Goal: Navigation & Orientation: Find specific page/section

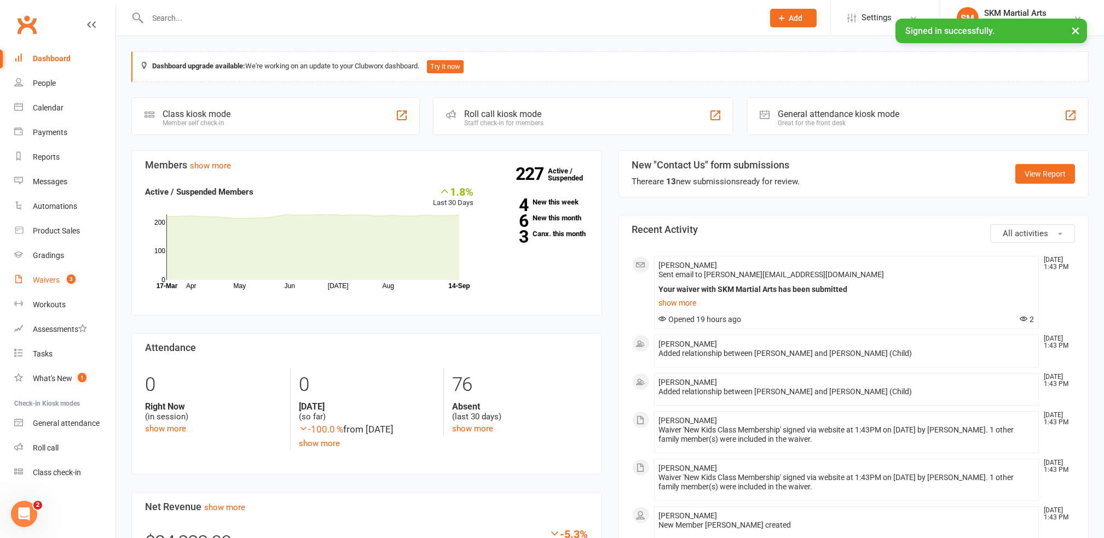
click at [49, 274] on link "Waivers 3" at bounding box center [64, 280] width 101 height 25
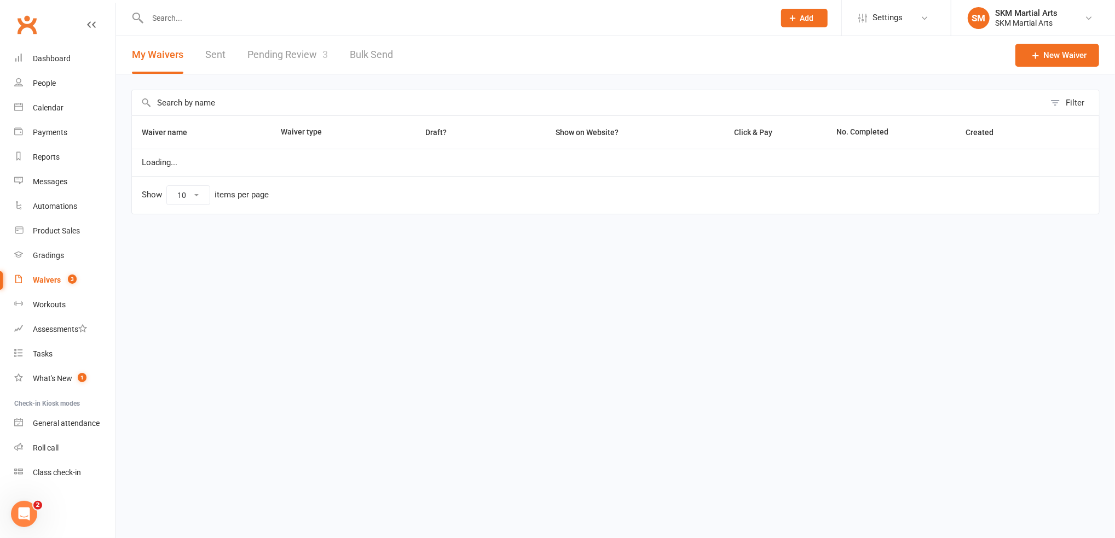
select select "25"
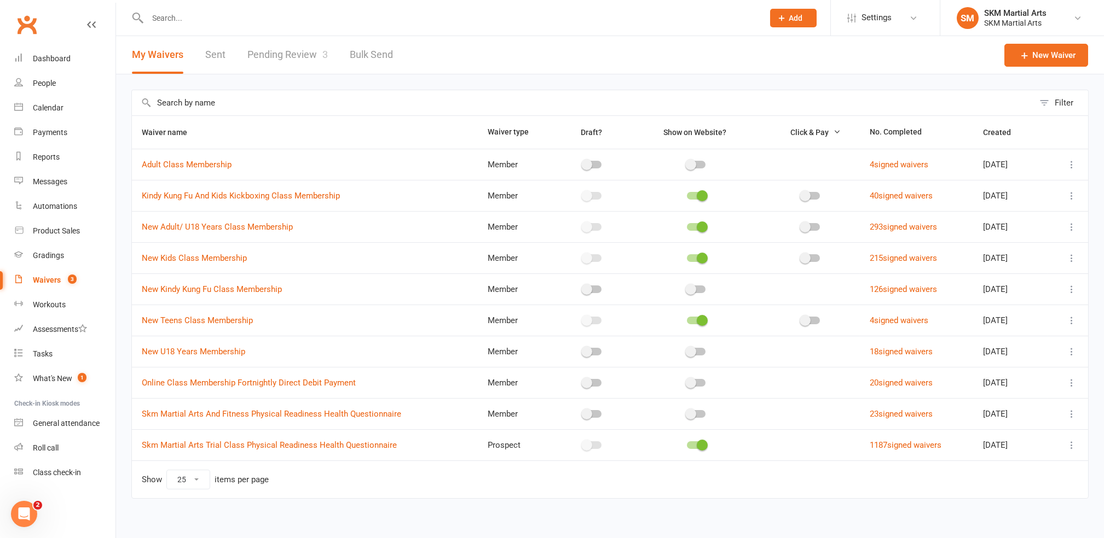
click at [301, 58] on link "Pending Review 3" at bounding box center [287, 55] width 80 height 38
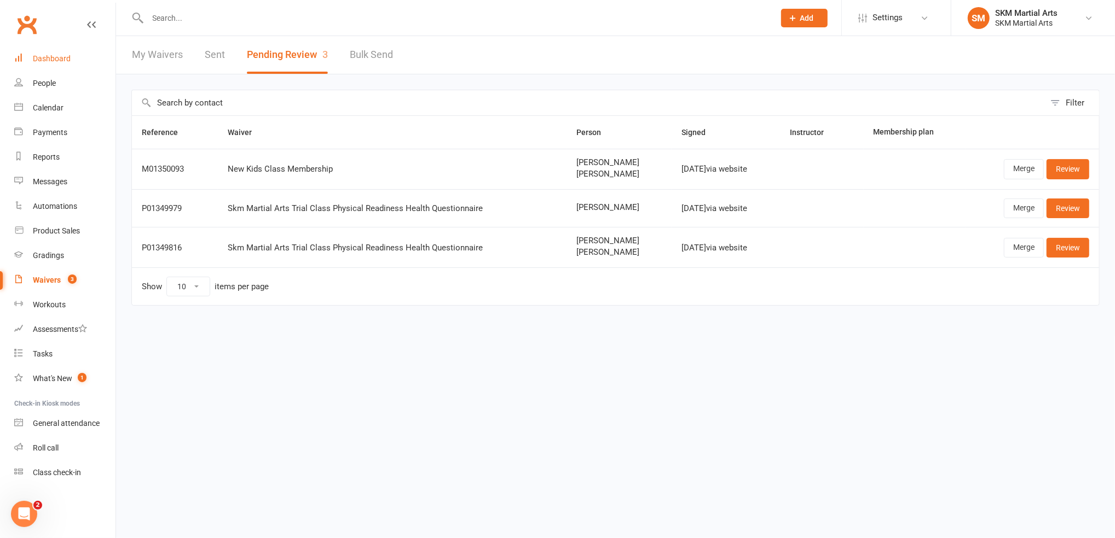
click at [56, 57] on div "Dashboard" at bounding box center [52, 58] width 38 height 9
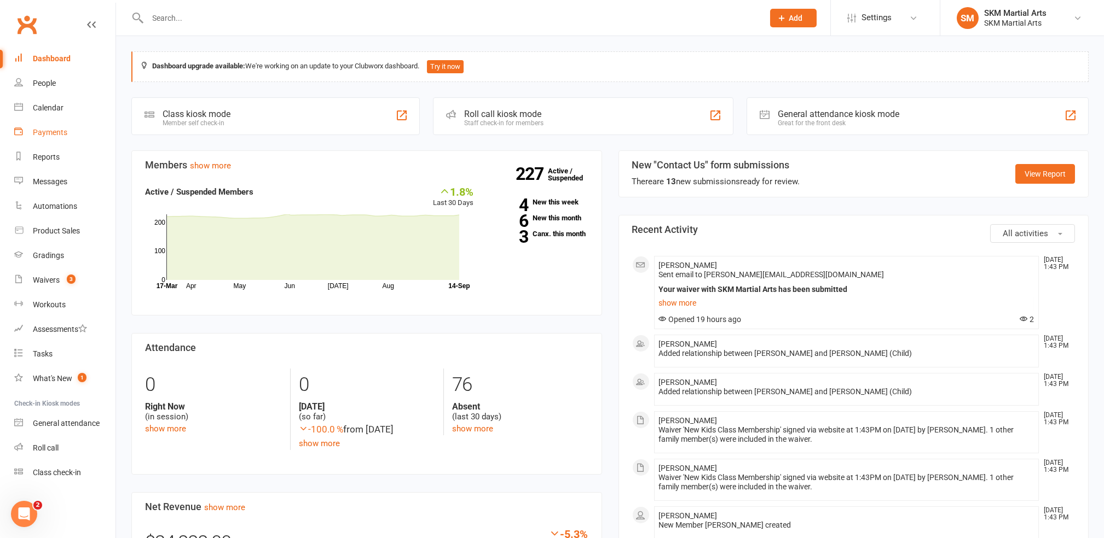
click at [51, 132] on div "Payments" at bounding box center [50, 132] width 34 height 9
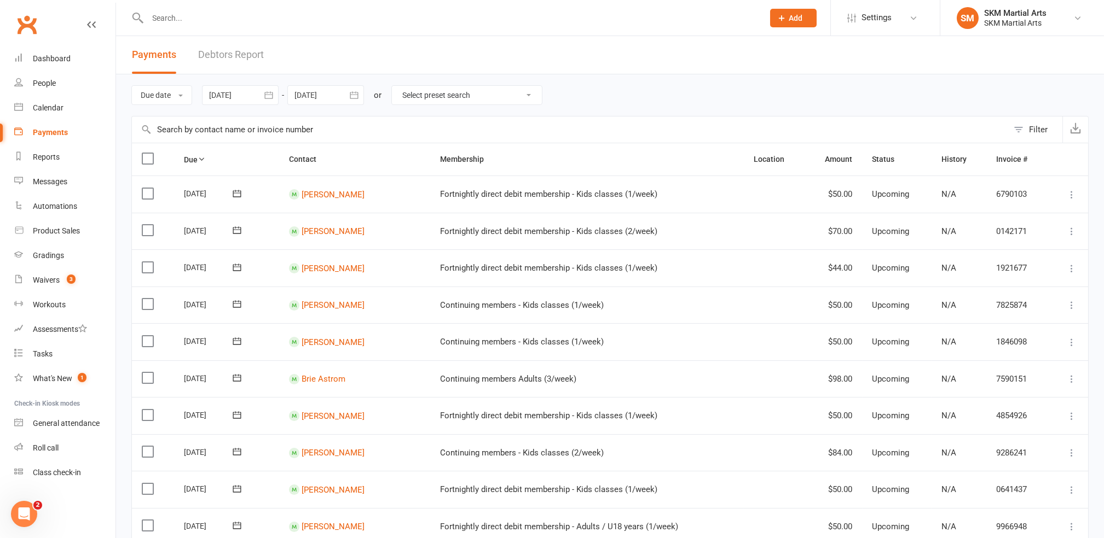
click at [1020, 134] on button "Filter" at bounding box center [1035, 130] width 54 height 26
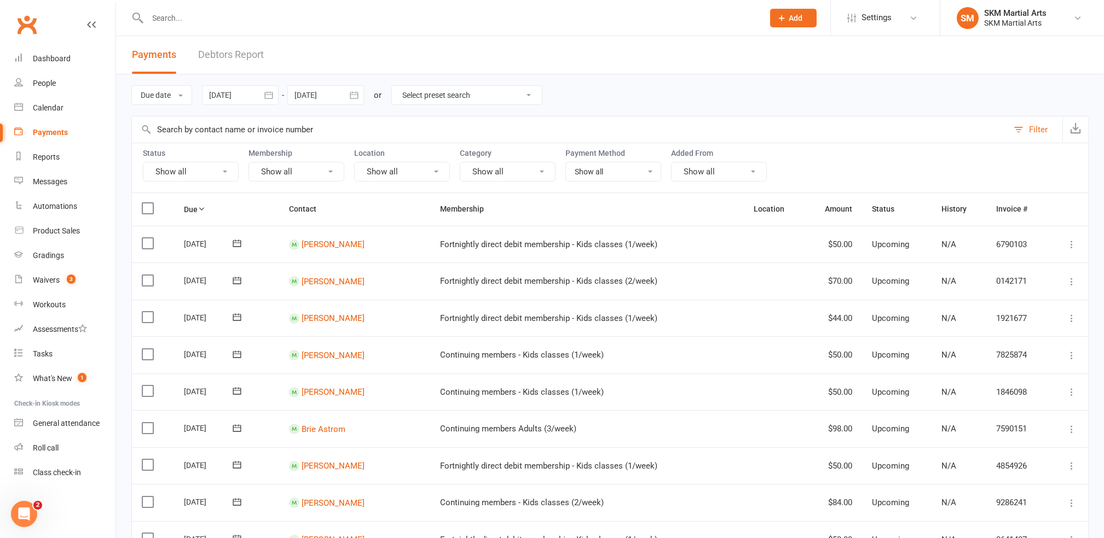
click at [201, 170] on button "Show all" at bounding box center [191, 172] width 96 height 20
click at [177, 237] on link "Pending" at bounding box center [203, 241] width 121 height 22
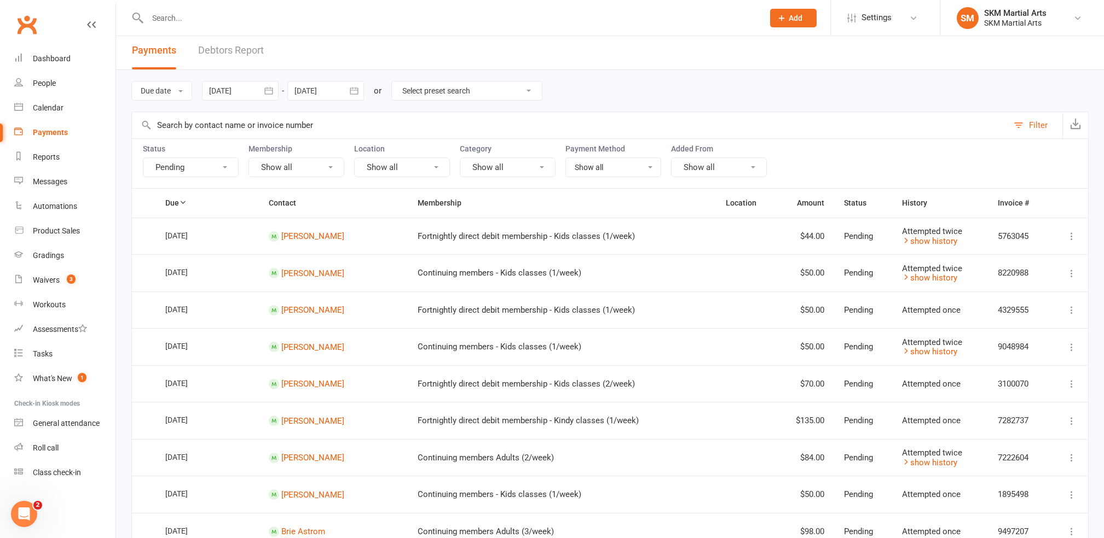
scroll to position [1, 0]
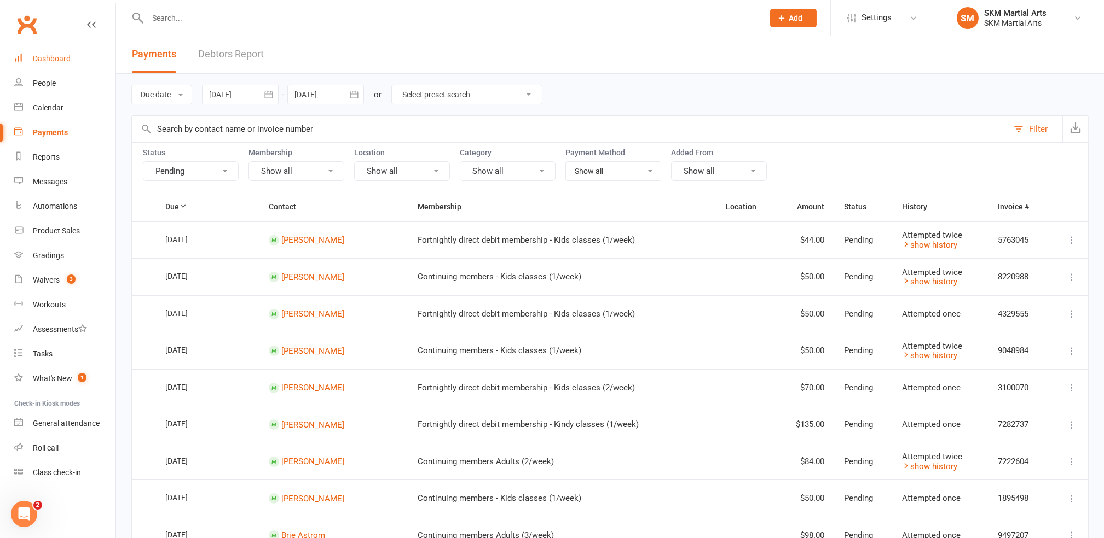
click at [40, 49] on link "Dashboard" at bounding box center [64, 59] width 101 height 25
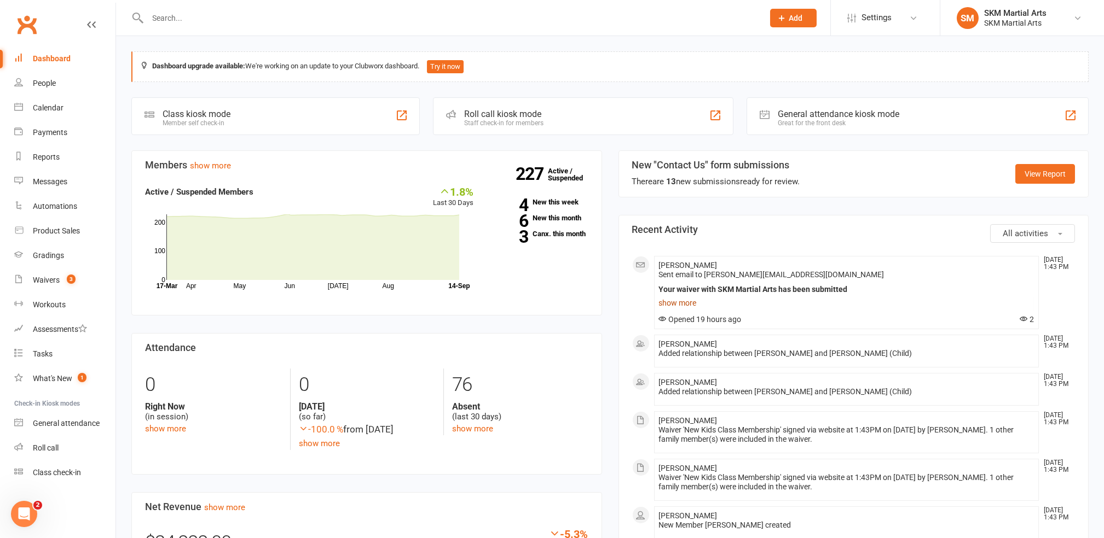
click at [690, 303] on link "show more" at bounding box center [846, 302] width 375 height 15
